Goal: Task Accomplishment & Management: Complete application form

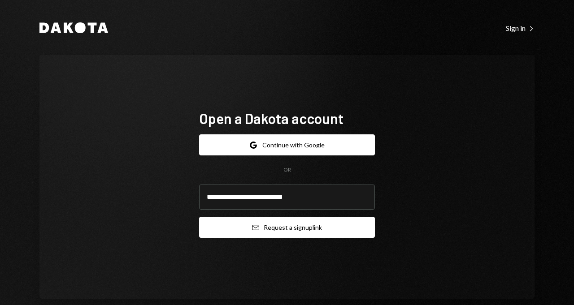
type input "**********"
click at [285, 231] on button "Email Request a sign up link" at bounding box center [287, 227] width 176 height 21
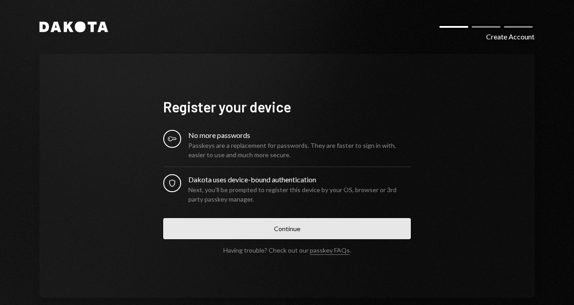
click at [274, 228] on button "Continue" at bounding box center [287, 228] width 248 height 21
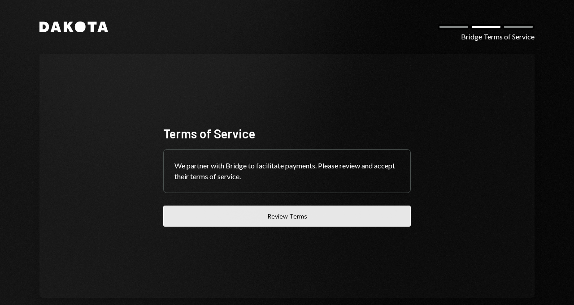
click at [302, 216] on button "Review Terms" at bounding box center [287, 216] width 248 height 21
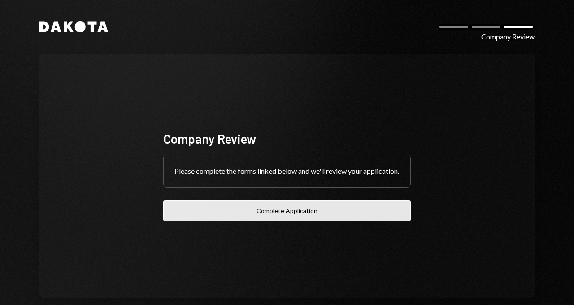
click at [297, 215] on button "Complete Application" at bounding box center [287, 211] width 248 height 21
click at [283, 209] on button "Complete Application" at bounding box center [287, 211] width 248 height 21
click at [305, 214] on button "Complete Application" at bounding box center [287, 211] width 248 height 21
click at [304, 209] on button "Complete Application" at bounding box center [287, 211] width 248 height 21
click at [317, 214] on button "Complete Application" at bounding box center [287, 211] width 248 height 21
